Goal: Obtain resource: Download file/media

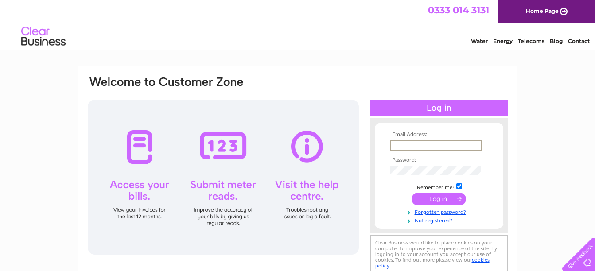
click at [419, 144] on input "text" at bounding box center [436, 145] width 92 height 11
type input "commercial@redpathbruce.co.uk"
click at [445, 197] on input "submit" at bounding box center [439, 199] width 54 height 12
click at [428, 199] on input "submit" at bounding box center [439, 198] width 54 height 12
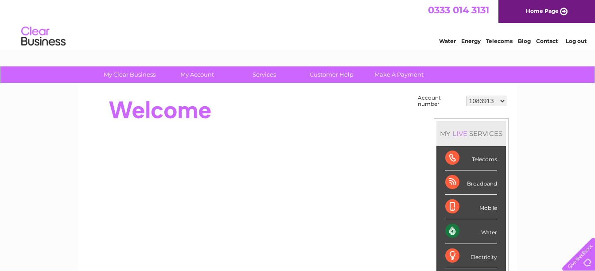
click at [492, 99] on select "1083913 1098922 1098928 1126227 30282249" at bounding box center [486, 101] width 40 height 11
click at [466, 96] on select "1083913 1098922 1098928 1126227 30282249" at bounding box center [486, 101] width 40 height 11
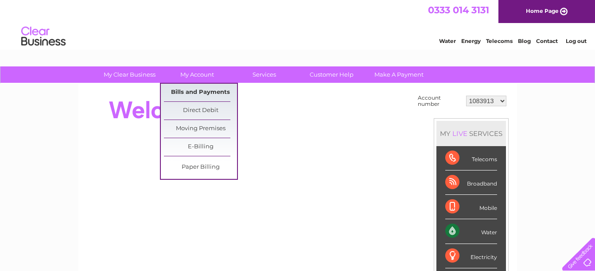
click at [193, 95] on link "Bills and Payments" at bounding box center [200, 93] width 73 height 18
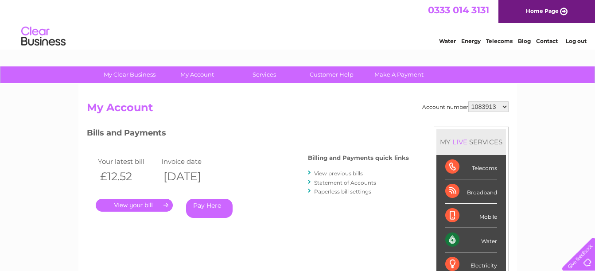
click at [155, 206] on link "." at bounding box center [134, 205] width 77 height 13
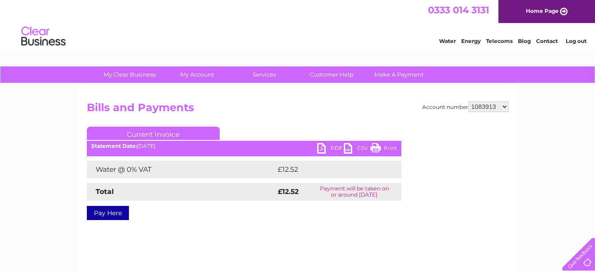
click at [322, 152] on link "PDF" at bounding box center [330, 149] width 27 height 13
click at [483, 112] on select "1083913 1098922 1098928 1126227 30282249" at bounding box center [488, 106] width 40 height 11
select select "1098922"
click at [468, 101] on select "1083913 1098922 1098928 1126227 30282249" at bounding box center [488, 106] width 40 height 11
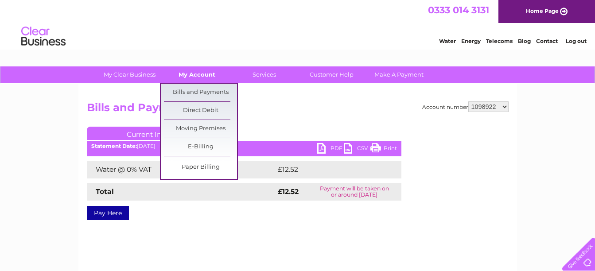
click at [196, 74] on link "My Account" at bounding box center [196, 74] width 73 height 16
click at [187, 97] on link "Bills and Payments" at bounding box center [200, 93] width 73 height 18
click at [198, 91] on link "Bills and Payments" at bounding box center [200, 93] width 73 height 18
click at [197, 94] on link "Bills and Payments" at bounding box center [200, 93] width 73 height 18
click at [192, 97] on link "Bills and Payments" at bounding box center [200, 93] width 73 height 18
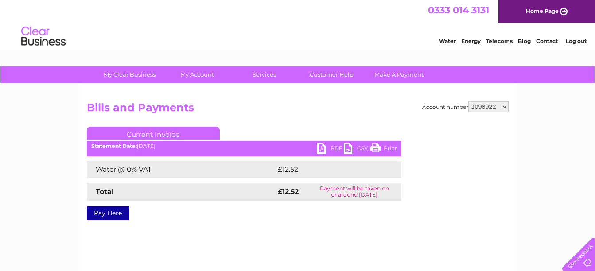
click at [490, 112] on h2 "Bills and Payments" at bounding box center [298, 109] width 422 height 17
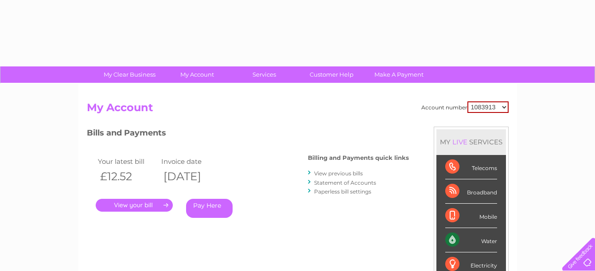
click at [175, 92] on div "Account number 1083913 1098922 1098928 1126227 30282249 My Account MY LIVE SERV…" at bounding box center [297, 230] width 439 height 293
click at [479, 103] on select "1083913 1098922 1098928 1126227 30282249" at bounding box center [487, 107] width 41 height 12
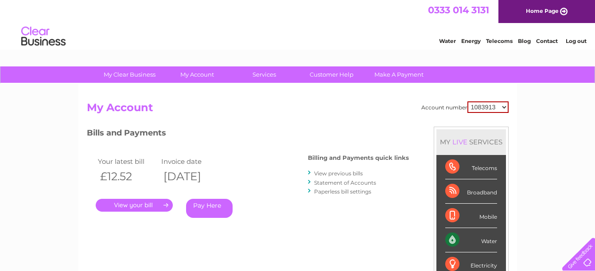
select select "1098922"
click at [467, 101] on select "1083913 1098922 1098928 1126227 30282249" at bounding box center [487, 107] width 41 height 12
click at [143, 207] on link "." at bounding box center [134, 205] width 77 height 13
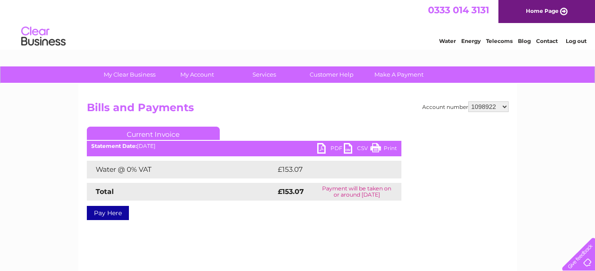
click at [322, 148] on link "PDF" at bounding box center [330, 149] width 27 height 13
click at [486, 107] on select "1083913 1098922 1098928 1126227 30282249" at bounding box center [488, 106] width 40 height 11
select select "1098928"
click at [468, 101] on select "1083913 1098922 1098928 1126227 30282249" at bounding box center [488, 106] width 40 height 11
click at [325, 150] on link "PDF" at bounding box center [330, 149] width 27 height 13
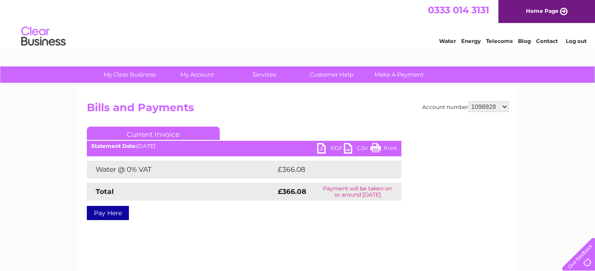
click at [539, 158] on div "My Clear Business Login Details My Details My Preferences Link Account My Accou…" at bounding box center [297, 274] width 595 height 417
click at [494, 101] on div "Account number 1083913 1098922 1098928 1126227 30282249 Bills and Payments Curr…" at bounding box center [297, 208] width 439 height 248
click at [493, 107] on select "1083913 1098922 1098928 1126227 30282249" at bounding box center [488, 106] width 40 height 11
select select "1126227"
click at [468, 101] on select "1083913 1098922 1098928 1126227 30282249" at bounding box center [488, 106] width 40 height 11
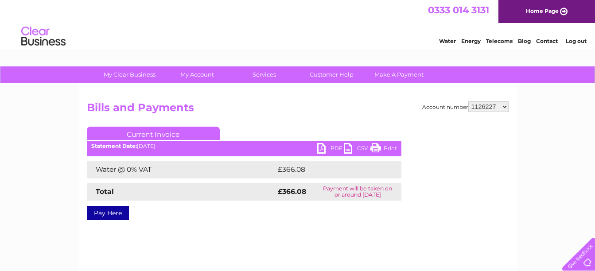
click at [214, 119] on div "Account number 1083913 1098922 1098928 1126227 30282249 Bills and Payments Curr…" at bounding box center [298, 167] width 422 height 132
click at [478, 108] on select "1083913 1098922 1098928 1126227 30282249" at bounding box center [488, 106] width 40 height 11
click at [468, 101] on select "1083913 1098922 1098928 1126227 30282249" at bounding box center [488, 106] width 40 height 11
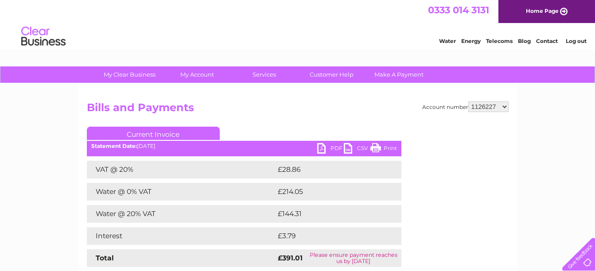
click at [323, 152] on link "PDF" at bounding box center [330, 149] width 27 height 13
